Goal: Book appointment/travel/reservation

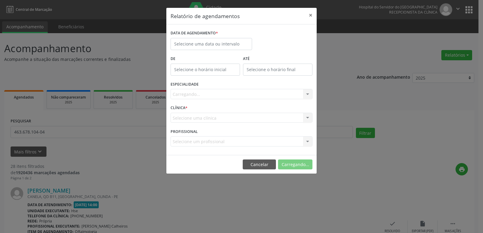
select select "8"
click at [202, 41] on input "text" at bounding box center [212, 44] width 82 height 12
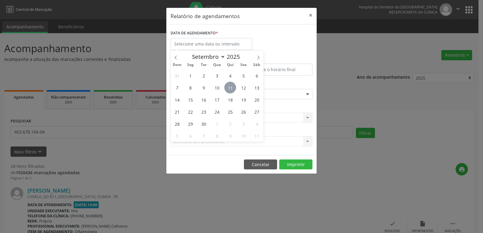
click at [232, 88] on span "11" at bounding box center [230, 88] width 12 height 12
type input "[DATE]"
click at [232, 88] on span "11" at bounding box center [230, 88] width 12 height 12
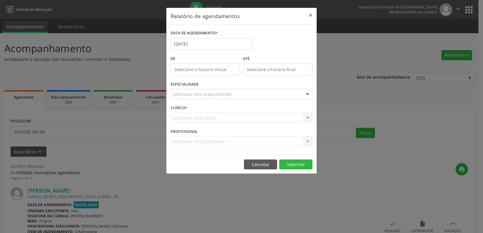
click at [306, 94] on div at bounding box center [307, 94] width 9 height 10
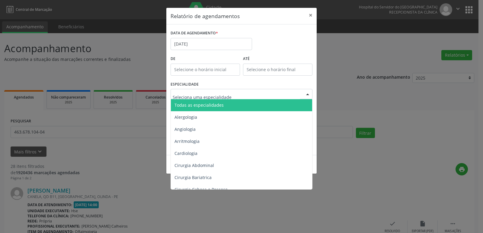
click at [278, 104] on span "Todas as especialidades" at bounding box center [242, 105] width 142 height 12
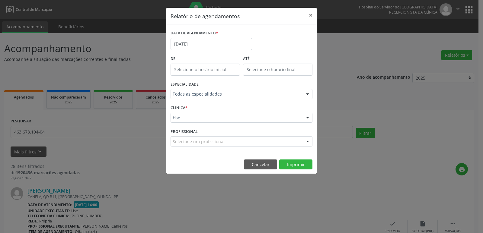
click at [308, 118] on div at bounding box center [307, 118] width 9 height 10
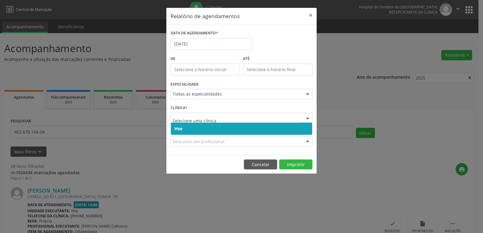
click at [281, 130] on span "Hse" at bounding box center [241, 129] width 141 height 12
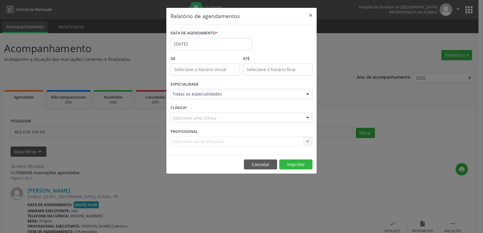
click at [307, 118] on div at bounding box center [307, 118] width 9 height 10
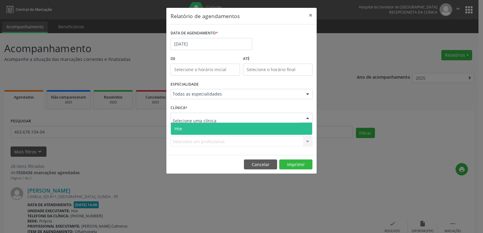
click at [250, 130] on span "Hse" at bounding box center [241, 129] width 141 height 12
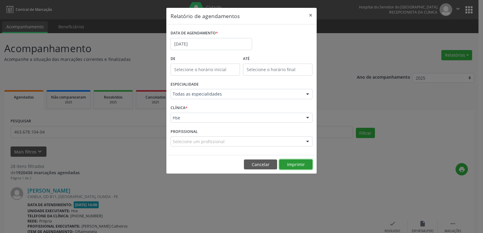
click at [301, 166] on button "Imprimir" at bounding box center [295, 165] width 33 height 10
click at [310, 15] on button "×" at bounding box center [311, 15] width 12 height 15
